Goal: Information Seeking & Learning: Learn about a topic

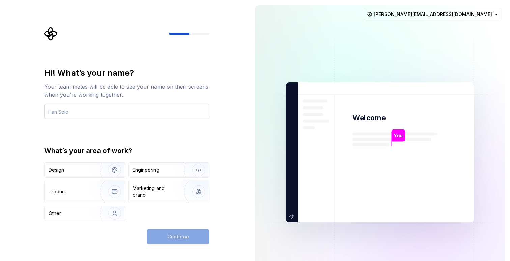
click at [116, 111] on input "text" at bounding box center [126, 111] width 165 height 15
click at [145, 173] on div "Engineering" at bounding box center [169, 169] width 81 height 15
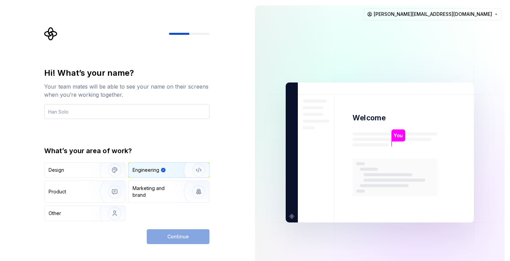
click at [88, 115] on input "text" at bounding box center [126, 111] width 165 height 15
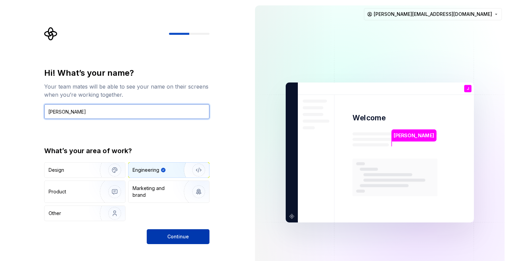
type input "[PERSON_NAME]"
click at [172, 236] on span "Continue" at bounding box center [178, 236] width 22 height 7
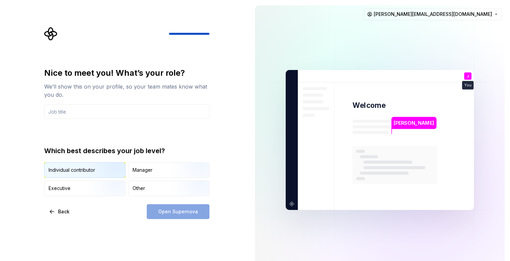
click at [81, 167] on div "Individual contributor" at bounding box center [72, 169] width 47 height 7
click at [70, 113] on input "text" at bounding box center [126, 111] width 165 height 15
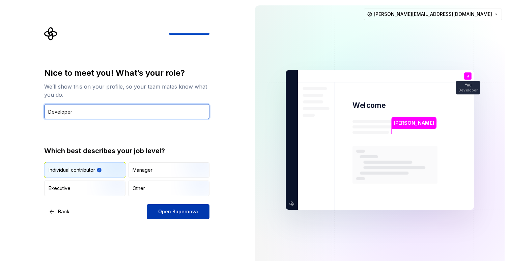
type input "Developer"
click at [165, 215] on button "Open Supernova" at bounding box center [178, 211] width 63 height 15
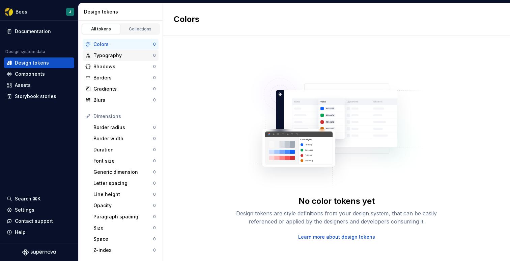
click at [114, 52] on div "Typography" at bounding box center [123, 55] width 60 height 7
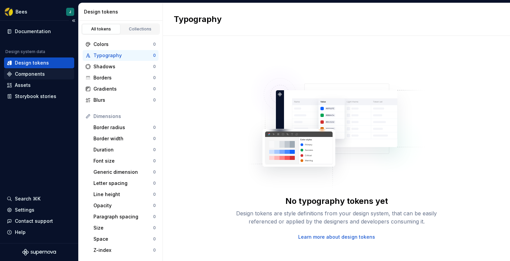
click at [39, 75] on div "Components" at bounding box center [30, 74] width 30 height 7
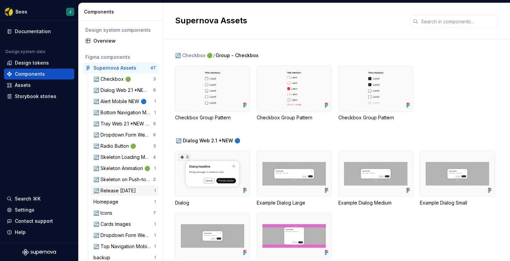
scroll to position [20, 0]
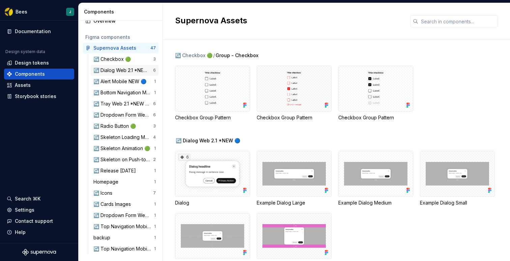
click at [115, 71] on div "↪️ Dialog Web 2.1 *NEW 🔵" at bounding box center [123, 70] width 60 height 7
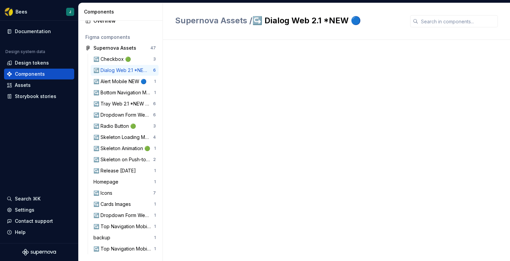
click at [115, 71] on div "↪️ Dialog Web 2.1 *NEW 🔵" at bounding box center [123, 70] width 60 height 7
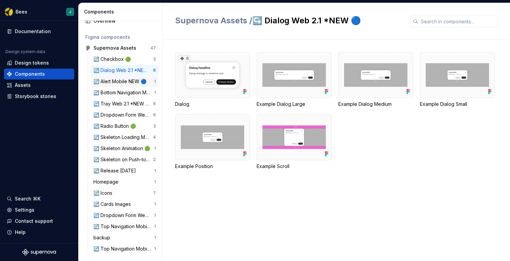
click at [112, 82] on div "↪️ Alert Mobile NEW 🔵" at bounding box center [121, 81] width 56 height 7
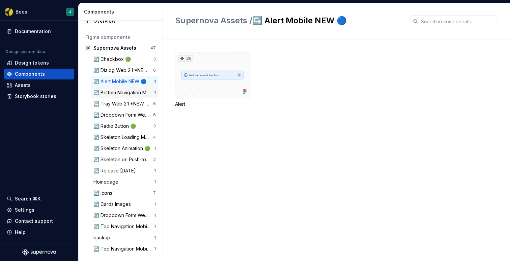
click at [113, 93] on div "↪️ Bottom Navigation Mobile 🟢" at bounding box center [123, 92] width 61 height 7
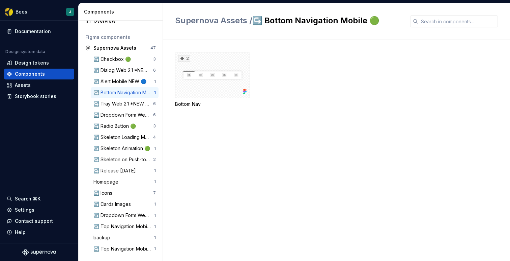
click at [113, 93] on div "↪️ Bottom Navigation Mobile 🟢" at bounding box center [123, 92] width 61 height 7
click at [114, 104] on div "↪️ Tray Web 2.1 *NEW 🔵" at bounding box center [123, 103] width 60 height 7
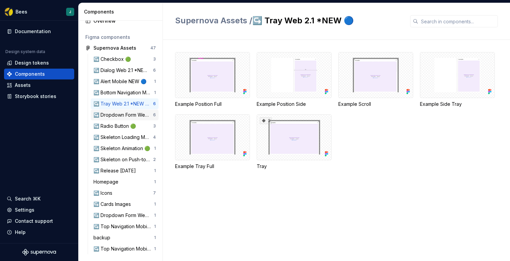
click at [114, 116] on div "↪️ Dropdown Form Web 🟠 TEMPORARY" at bounding box center [123, 114] width 60 height 7
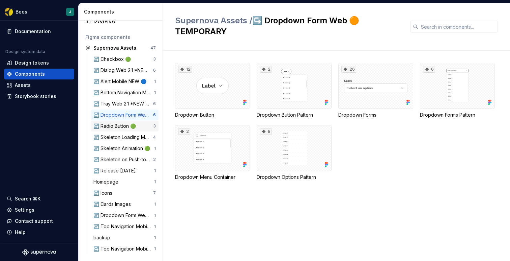
click at [113, 128] on div "↪️ Radio Button 🟢" at bounding box center [115, 126] width 45 height 7
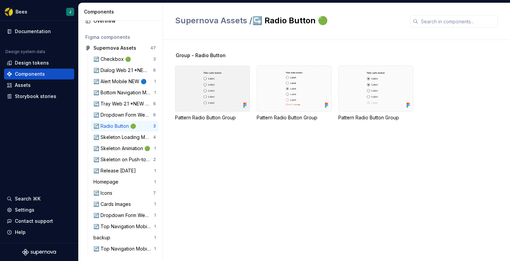
click at [222, 96] on div at bounding box center [212, 88] width 75 height 46
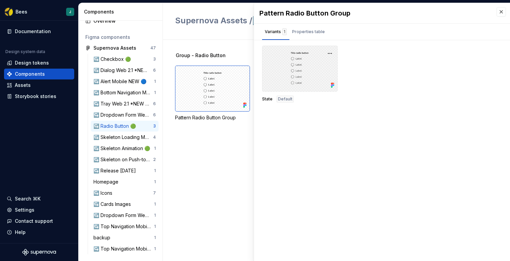
click at [293, 77] on div at bounding box center [300, 69] width 76 height 46
